Goal: Navigation & Orientation: Go to known website

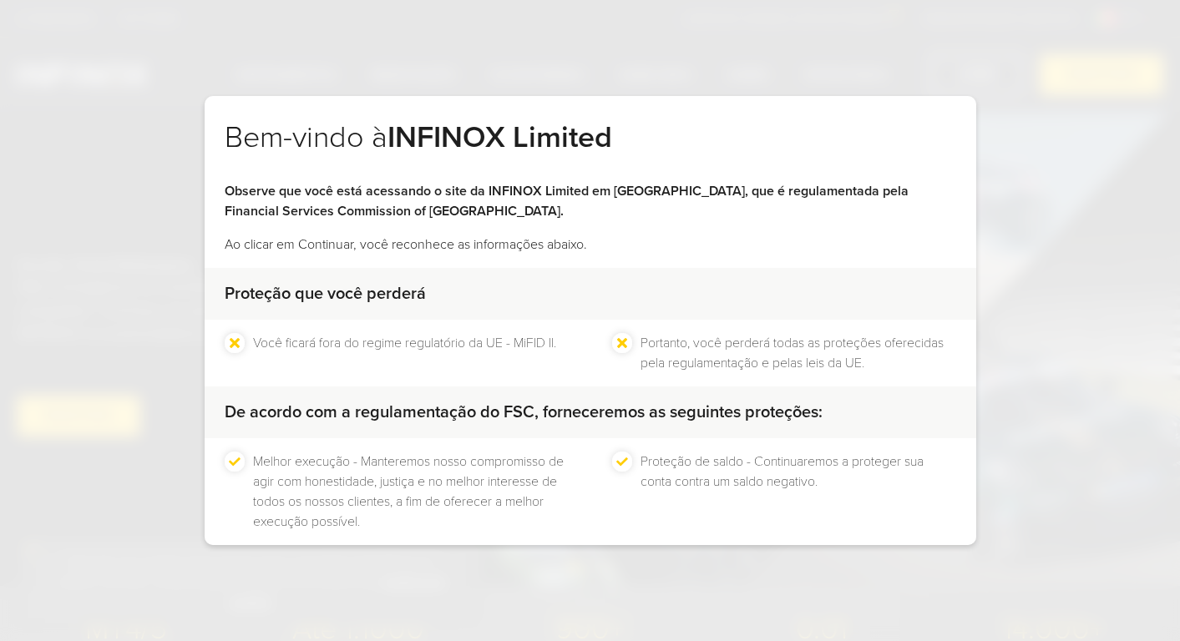
click at [460, 64] on div "Bem-vindo à INFINOX Limited Observe que você está acessando o site da INFINOX L…" at bounding box center [590, 320] width 1180 height 641
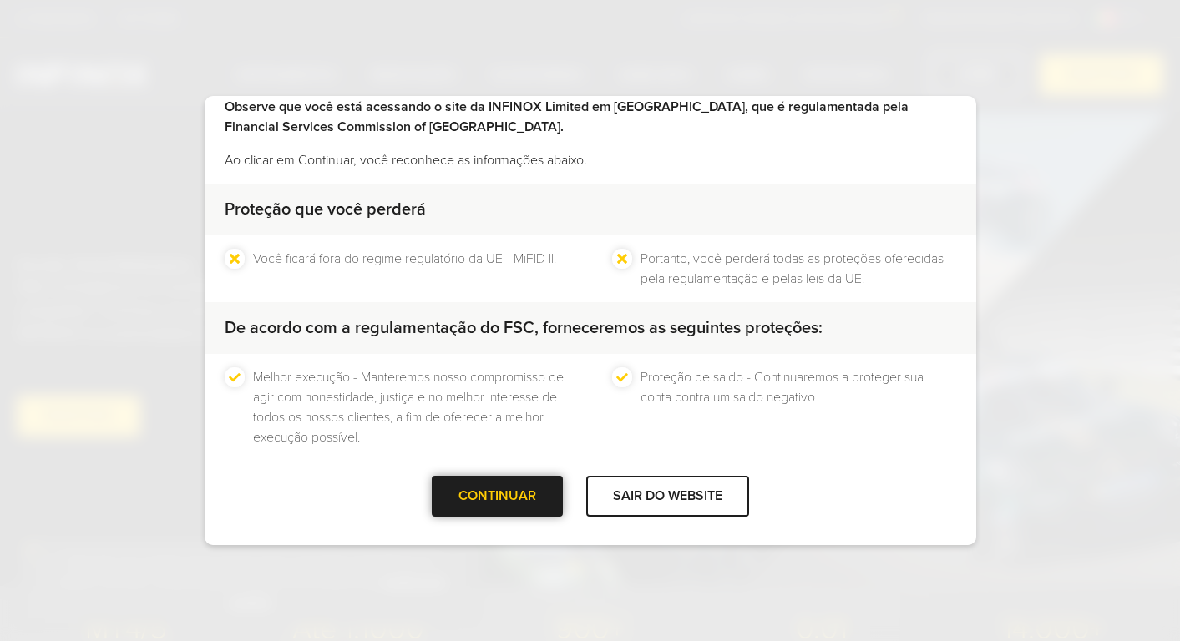
click at [519, 510] on div "CONTINUAR" at bounding box center [497, 496] width 131 height 41
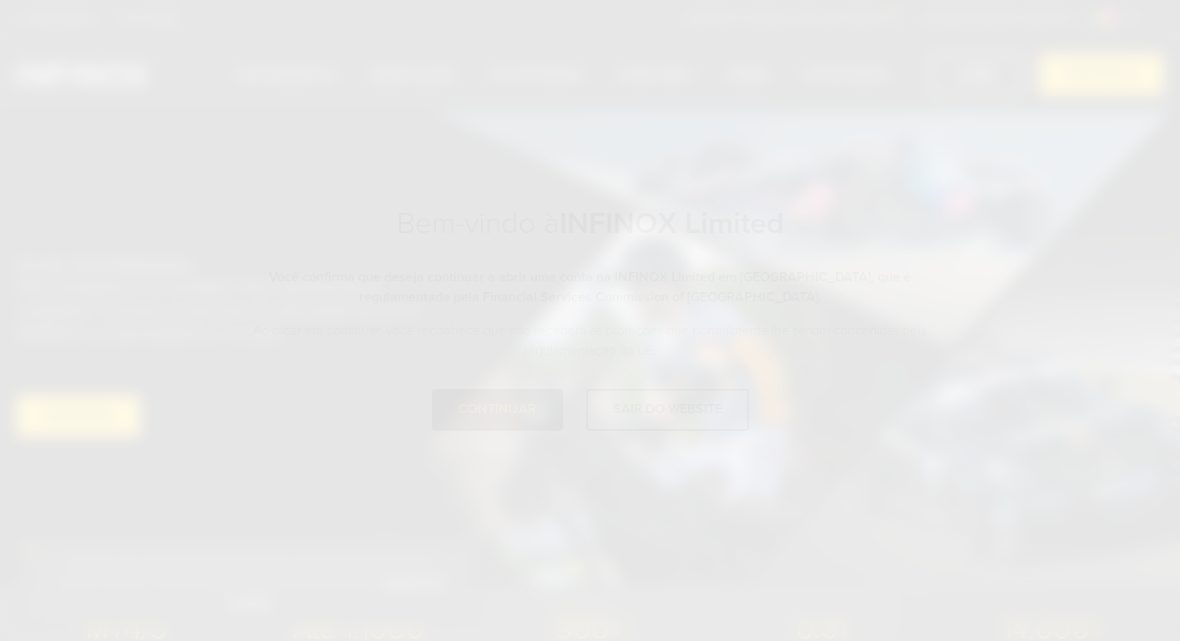
scroll to position [0, 0]
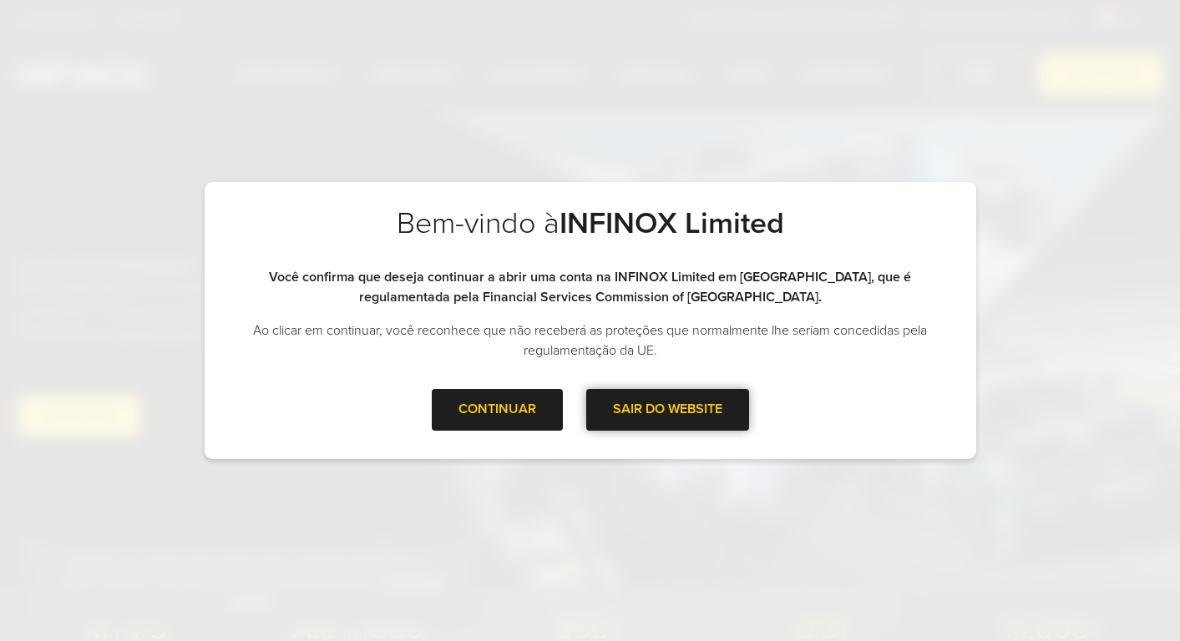
click at [667, 410] on div at bounding box center [667, 410] width 0 height 0
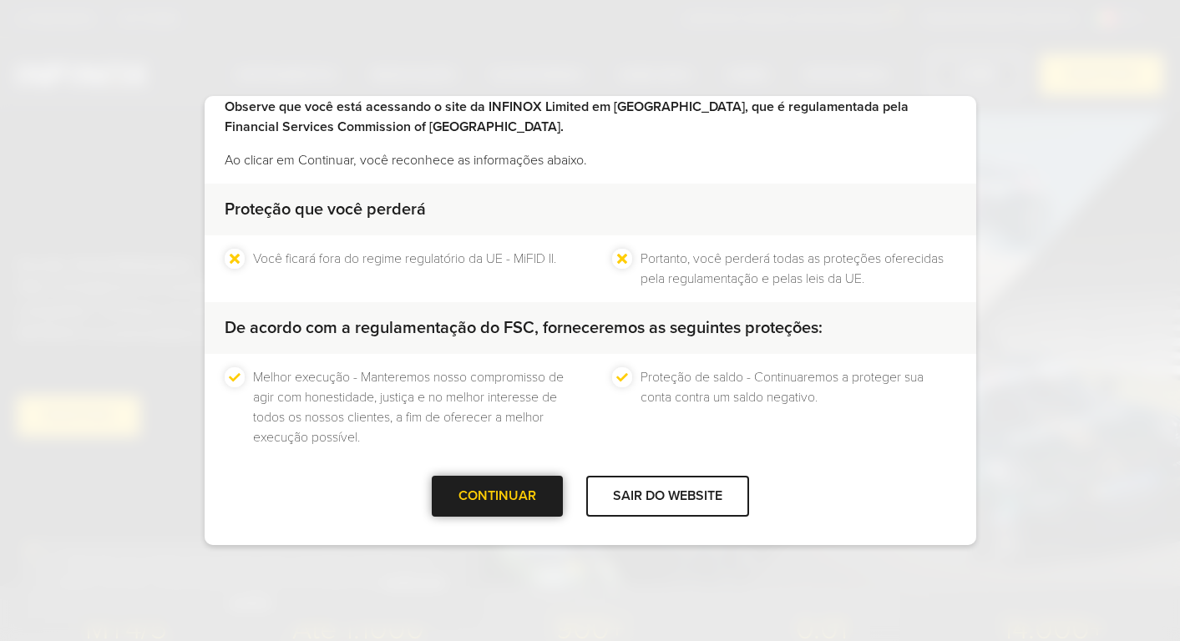
drag, startPoint x: 484, startPoint y: 487, endPoint x: 494, endPoint y: 485, distance: 10.2
click at [497, 497] on div at bounding box center [497, 497] width 0 height 0
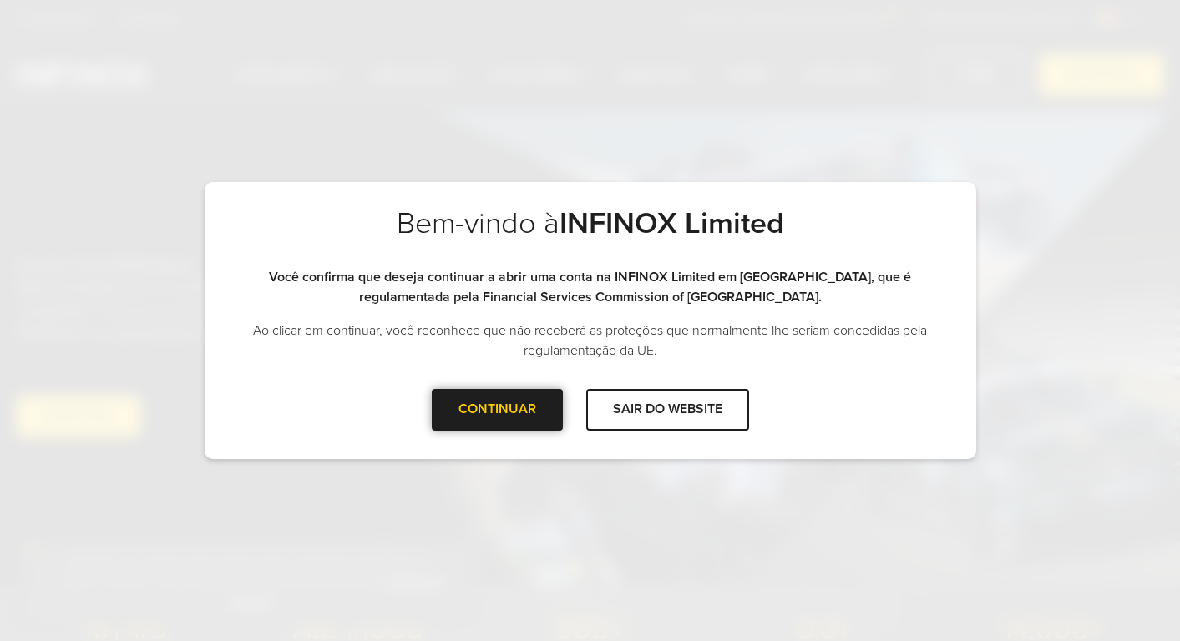
click at [539, 399] on div "CONTINUAR" at bounding box center [497, 409] width 131 height 41
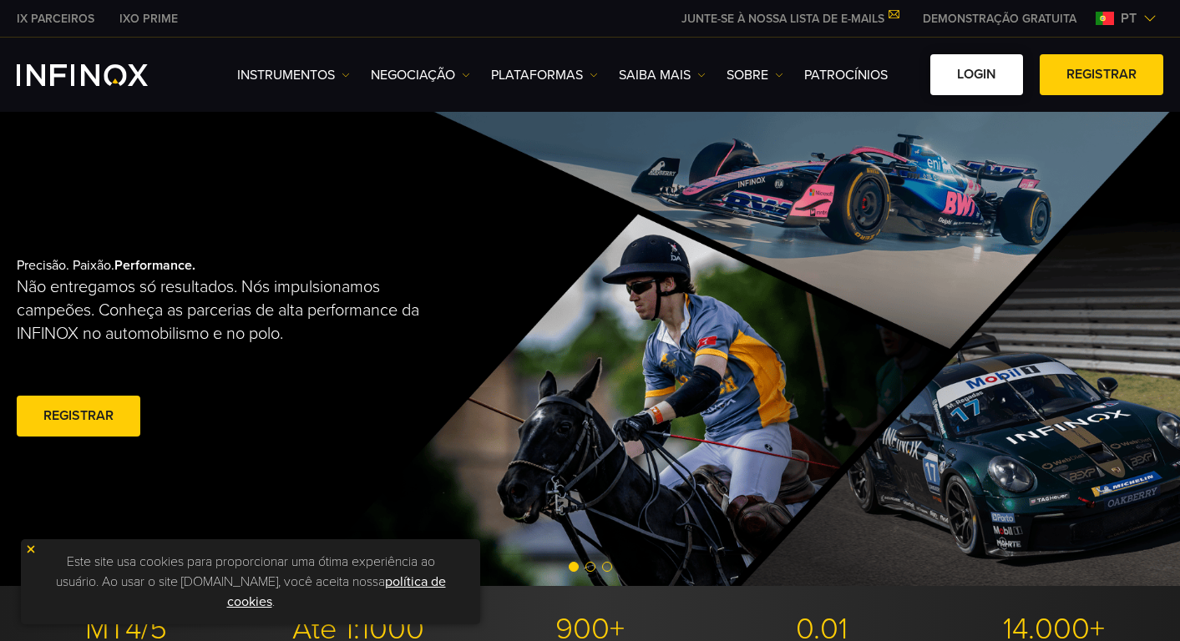
click at [975, 76] on link "Login" at bounding box center [976, 74] width 93 height 41
